Goal: Find specific page/section: Find specific page/section

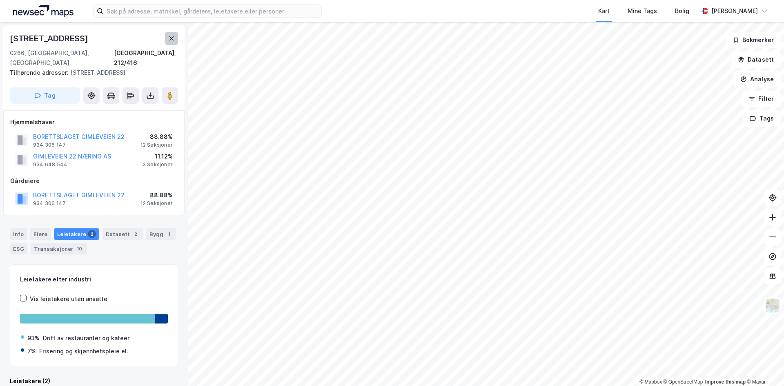
click at [172, 36] on icon at bounding box center [171, 38] width 7 height 7
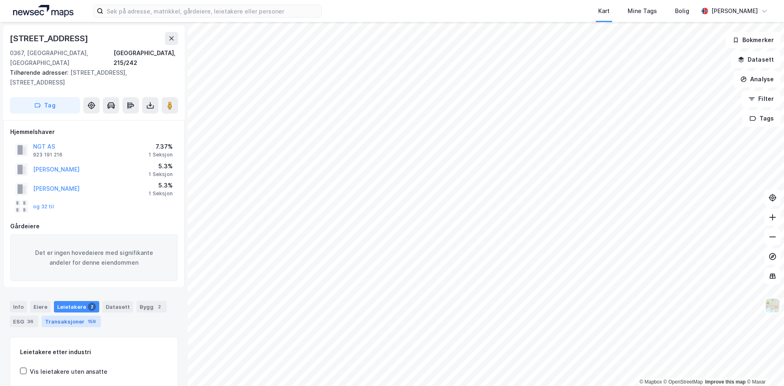
click at [81, 315] on div "Transaksjoner 159" at bounding box center [71, 320] width 59 height 11
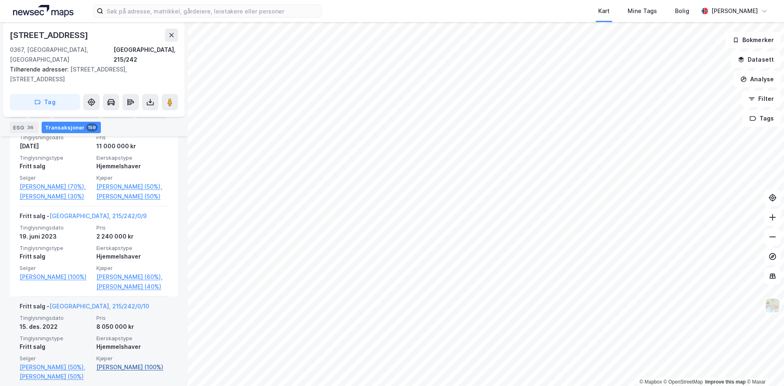
scroll to position [329, 0]
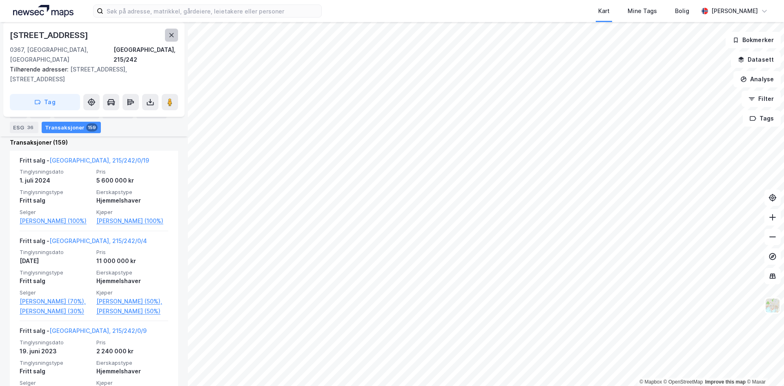
click at [174, 33] on icon at bounding box center [171, 35] width 7 height 7
